Goal: Communication & Community: Connect with others

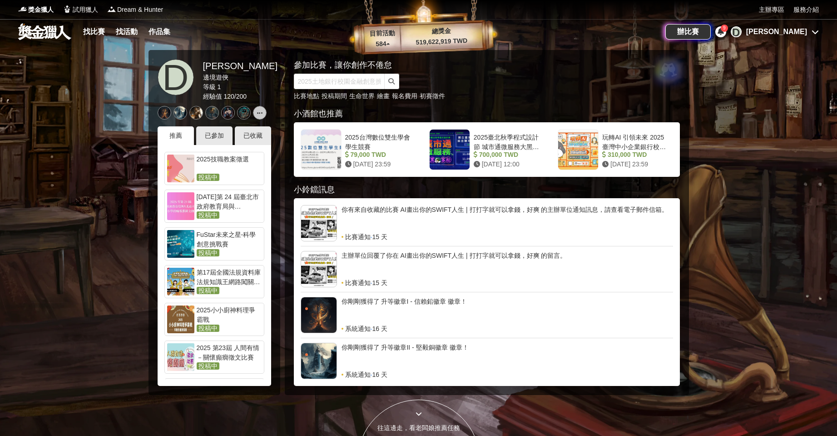
click at [456, 259] on div "主辦單位回覆了你在 AI畫出你的SWIFT人生 | 打打字就可以拿錢，好爽 的留言。" at bounding box center [508, 264] width 332 height 27
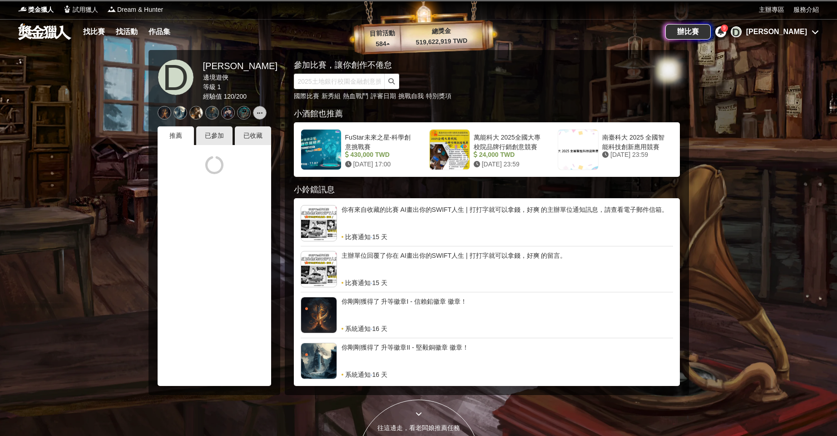
click at [783, 166] on div at bounding box center [418, 218] width 837 height 436
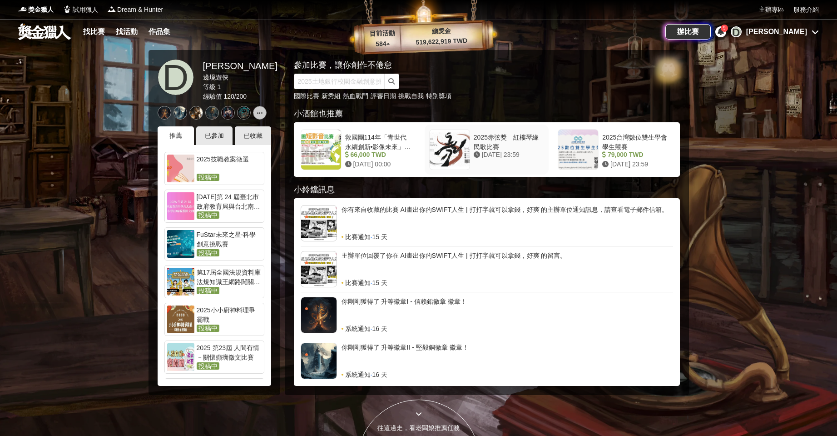
click at [447, 152] on div at bounding box center [450, 149] width 40 height 40
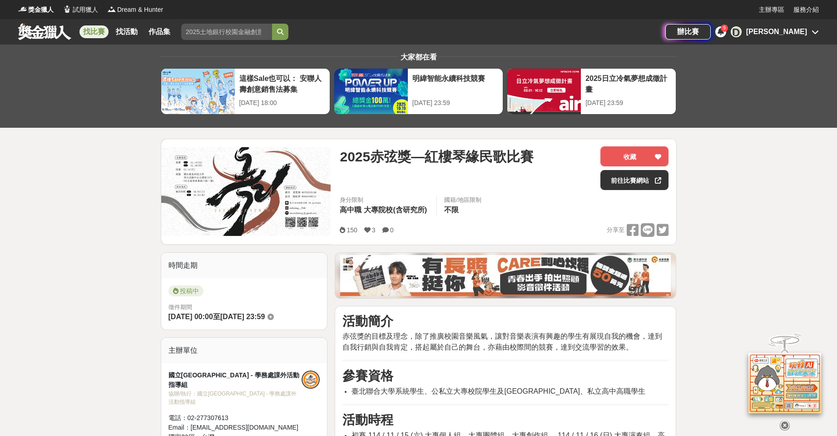
click at [58, 41] on div "找比賽 找活動 作品集 美術創作素養 青少年發明展 比賽時間 金門馬拉松 創作 國際比賽" at bounding box center [341, 31] width 647 height 25
drag, startPoint x: 62, startPoint y: 37, endPoint x: 87, endPoint y: 35, distance: 24.6
click at [63, 37] on link at bounding box center [44, 31] width 55 height 17
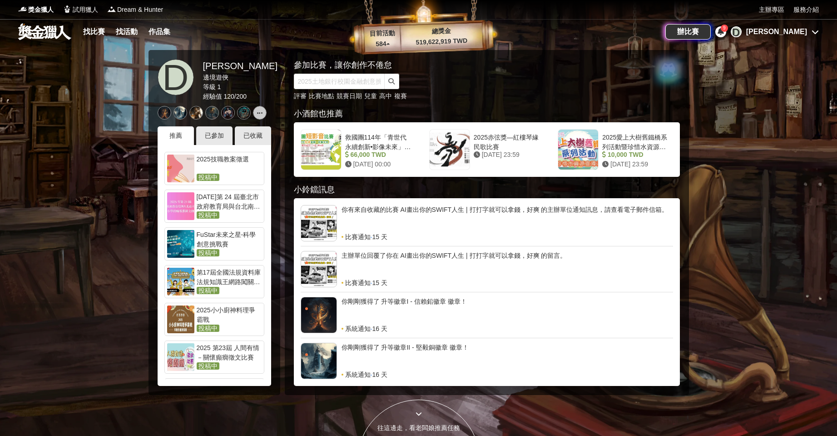
click at [430, 309] on div "你剛剛獲得了 升等徽章I - 信賴鉛徽章 徽章！" at bounding box center [508, 310] width 332 height 27
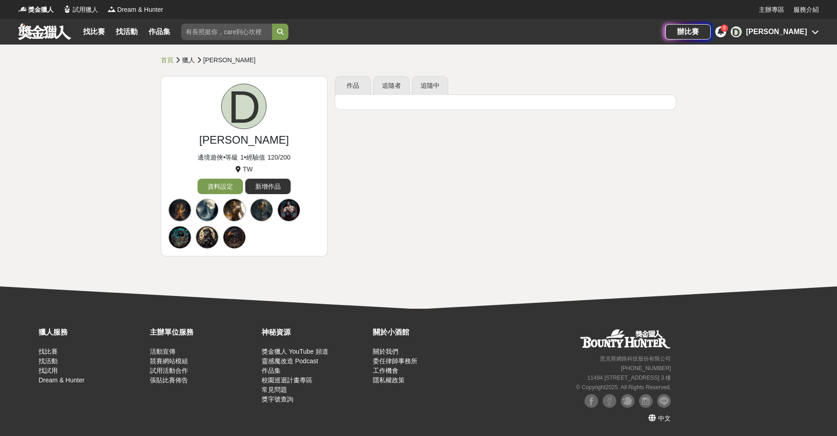
click at [188, 213] on div at bounding box center [180, 209] width 23 height 23
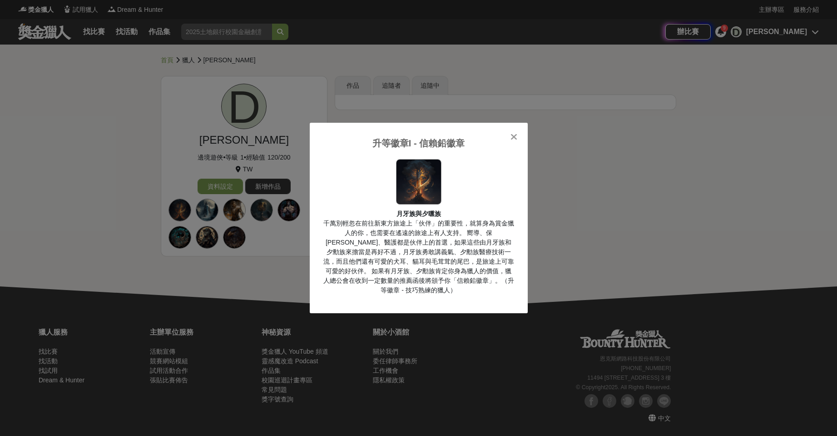
click at [519, 142] on div "升等徽章I - 信賴鉛徽章 月牙族與夕曛族 千萬別輕忽在前往新東方旅途上「伙伴」的重要性，就算身為賞金獵人的你，也需要在遙遠的旅途上有人支持。 嚮導、保鑣、醫…" at bounding box center [419, 218] width 218 height 190
click at [512, 139] on icon at bounding box center [514, 136] width 7 height 9
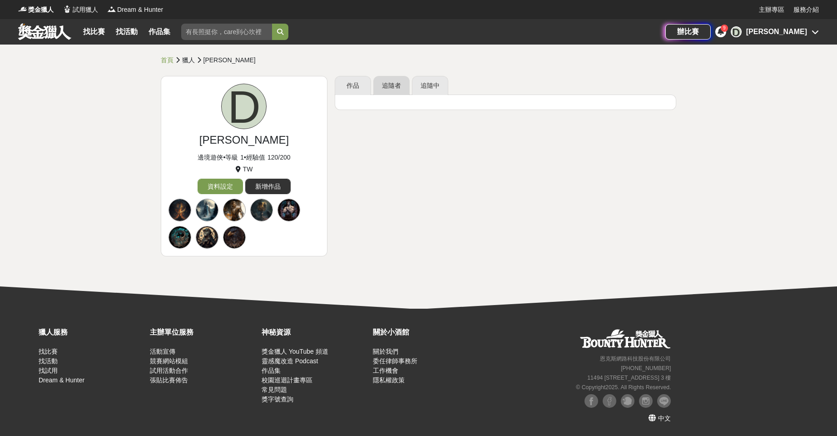
click at [397, 92] on link "追隨者" at bounding box center [391, 85] width 36 height 19
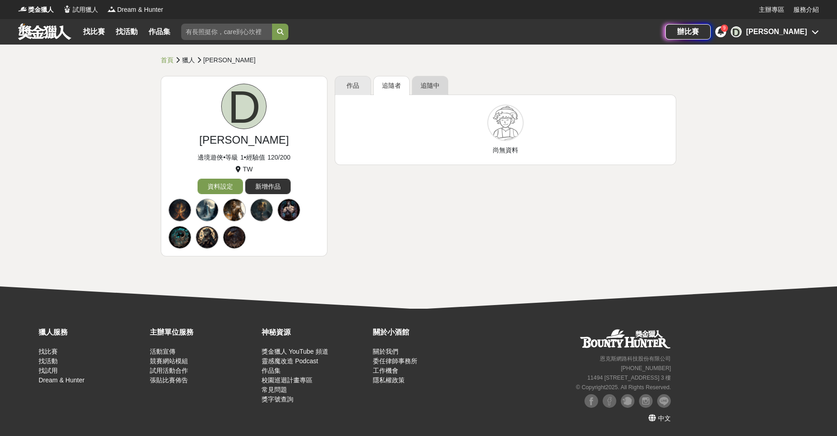
click at [436, 89] on link "追隨中" at bounding box center [430, 85] width 36 height 19
click at [355, 89] on link "作品" at bounding box center [353, 85] width 36 height 19
